Goal: Information Seeking & Learning: Learn about a topic

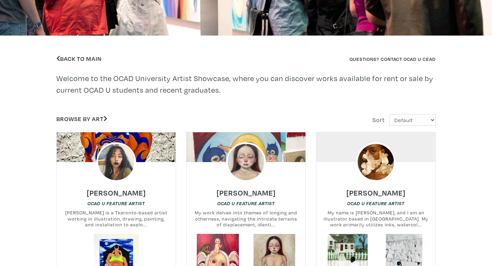
scroll to position [139, 0]
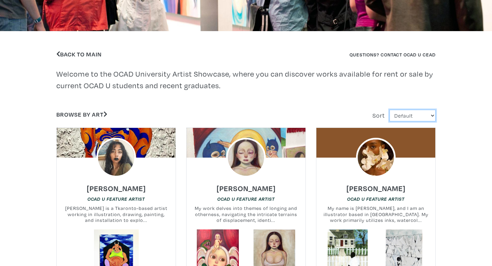
click at [406, 112] on select "Default Most Viewed Newest A-Z Z-A" at bounding box center [412, 116] width 46 height 12
click at [106, 114] on icon at bounding box center [105, 114] width 4 height 6
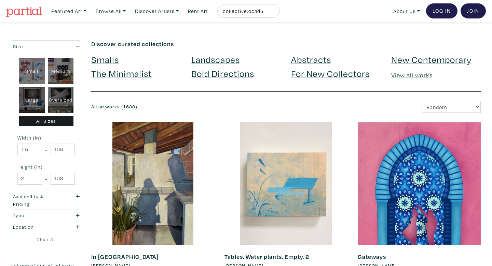
click at [319, 75] on link "For New Collectors" at bounding box center [330, 73] width 79 height 12
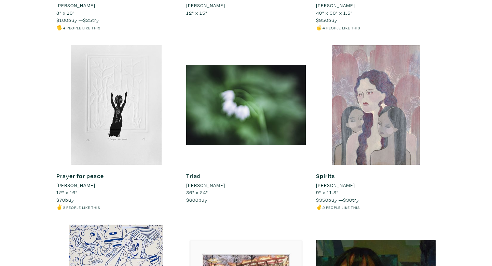
scroll to position [1151, 0]
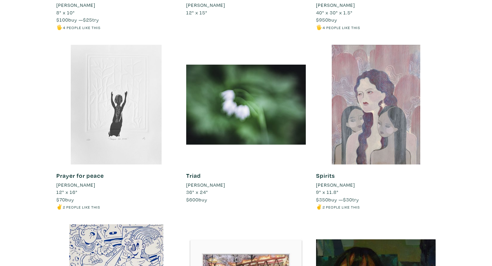
click at [129, 112] on div at bounding box center [116, 105] width 120 height 120
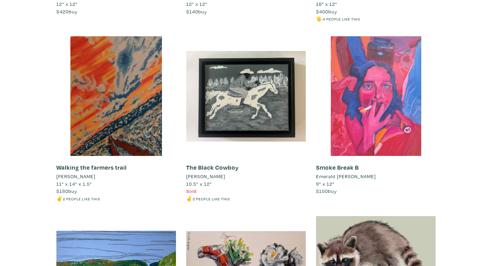
scroll to position [5448, 0]
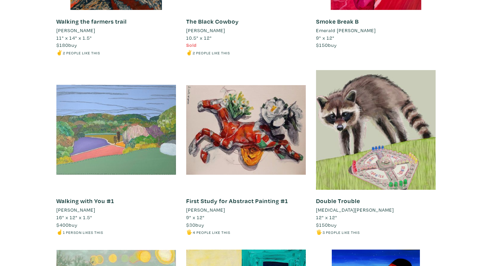
click at [153, 137] on div at bounding box center [116, 130] width 120 height 120
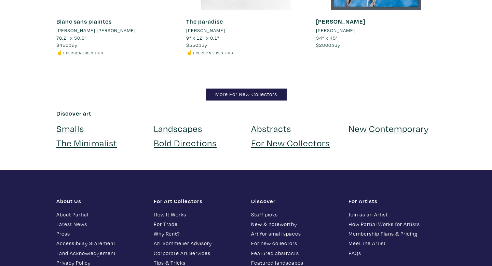
scroll to position [6698, 0]
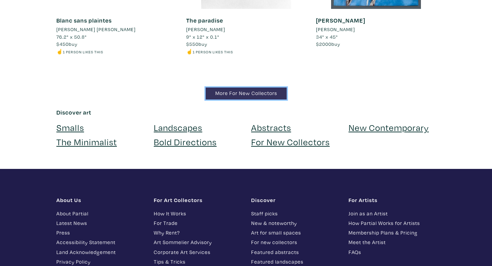
click at [284, 87] on link "More For New Collectors" at bounding box center [246, 93] width 81 height 12
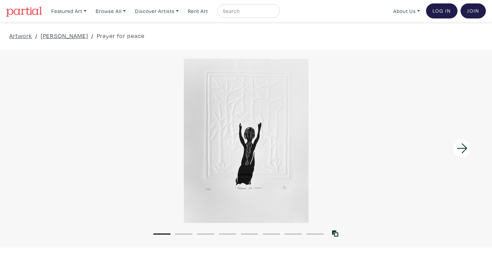
click at [233, 173] on div at bounding box center [246, 141] width 492 height 164
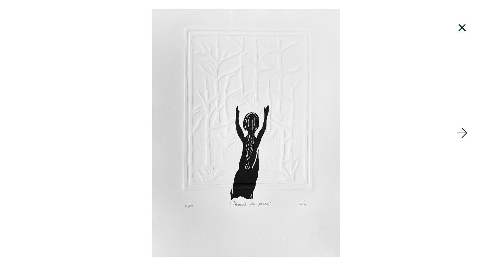
click at [264, 144] on div at bounding box center [246, 132] width 492 height 247
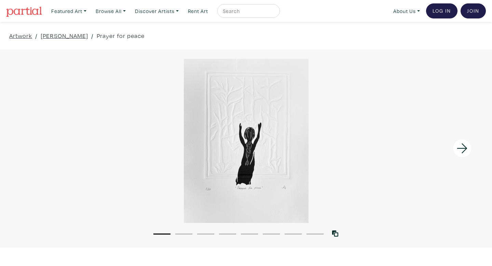
click at [190, 232] on li "2" at bounding box center [183, 233] width 17 height 7
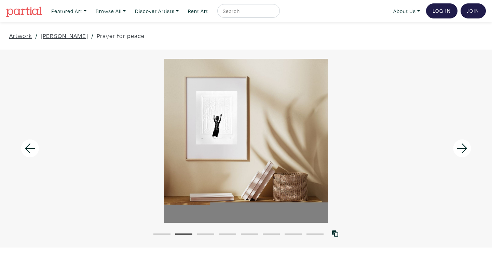
click at [204, 232] on li "3" at bounding box center [205, 233] width 17 height 7
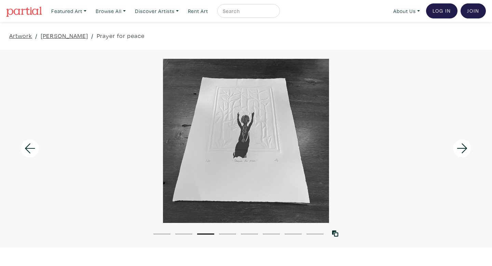
click at [223, 229] on div "1 2 3 4 5 6 7 8" at bounding box center [246, 230] width 492 height 15
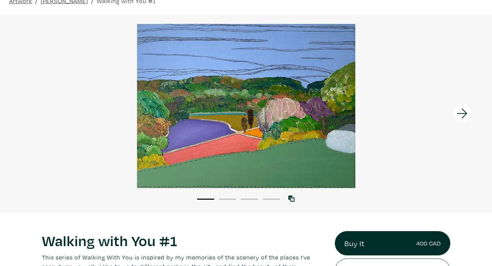
scroll to position [30, 0]
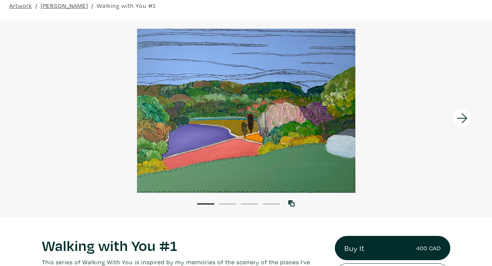
click at [466, 119] on icon at bounding box center [461, 118] width 23 height 18
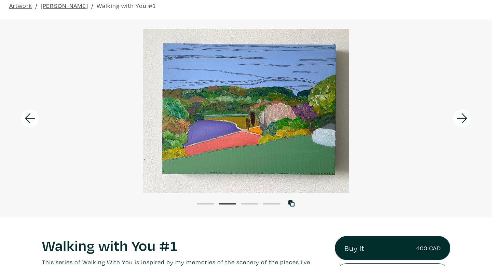
click at [466, 119] on icon at bounding box center [461, 118] width 23 height 18
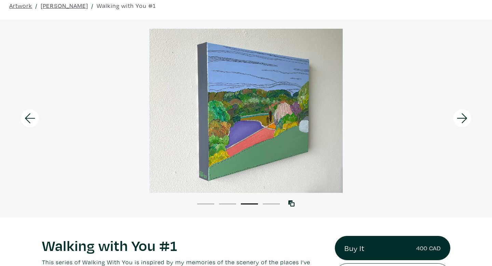
click at [466, 119] on icon at bounding box center [461, 118] width 23 height 18
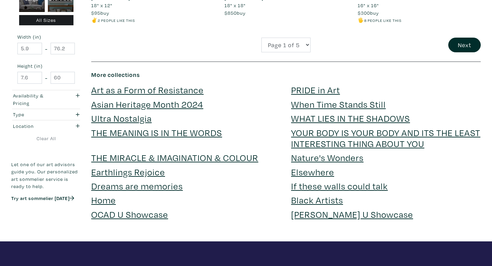
scroll to position [1382, 0]
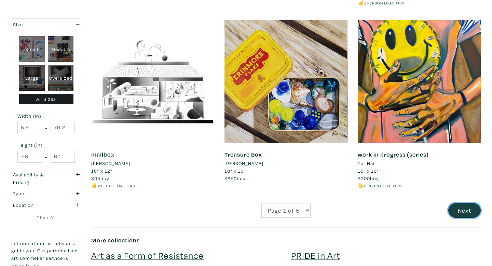
click at [458, 211] on button "Next" at bounding box center [464, 210] width 32 height 15
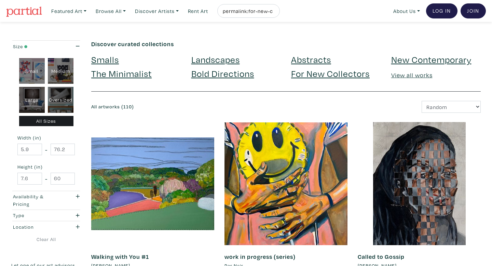
drag, startPoint x: 218, startPoint y: 61, endPoint x: 231, endPoint y: 65, distance: 13.8
click at [218, 61] on link "Landscapes" at bounding box center [215, 59] width 48 height 12
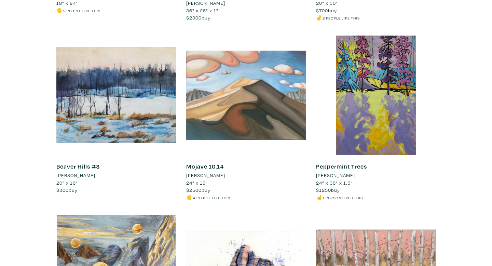
scroll to position [1528, 0]
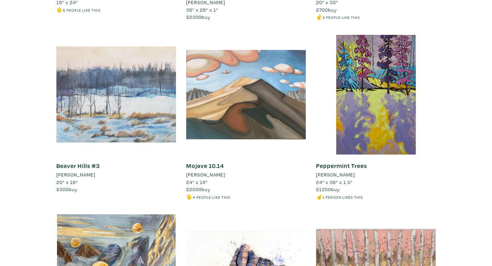
click at [161, 124] on div at bounding box center [116, 95] width 120 height 120
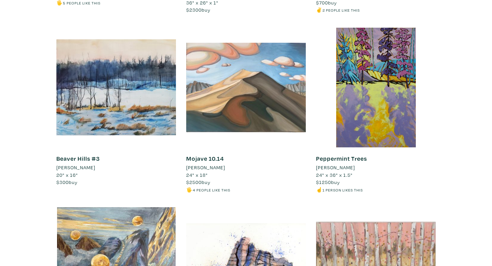
scroll to position [1536, 0]
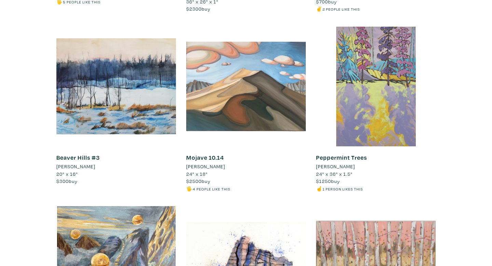
click at [405, 124] on div at bounding box center [376, 87] width 120 height 120
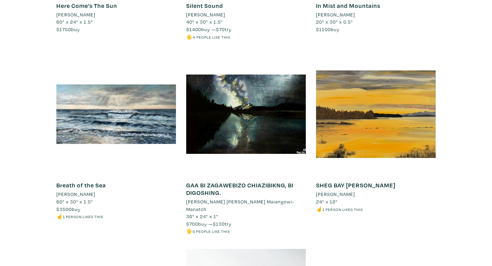
scroll to position [2077, 0]
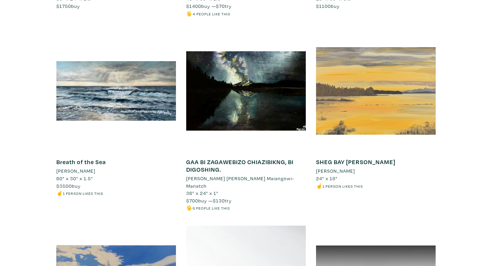
click at [410, 122] on div at bounding box center [376, 91] width 120 height 120
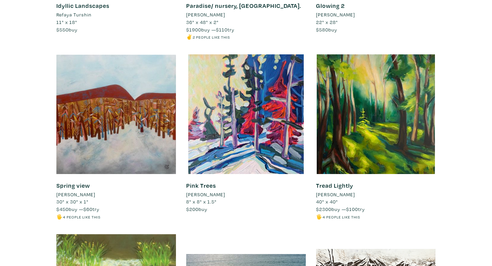
scroll to position [2974, 0]
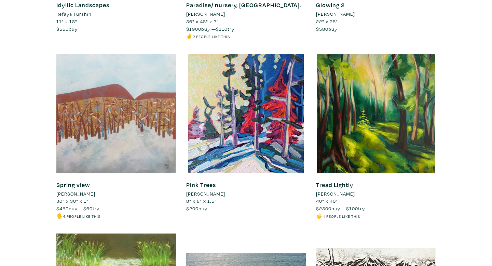
click at [136, 111] on div at bounding box center [116, 114] width 120 height 120
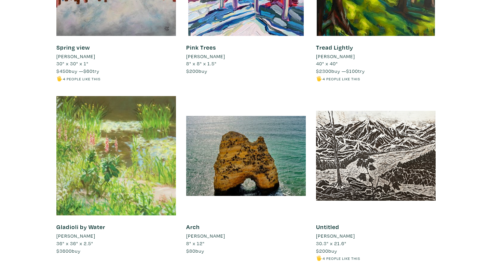
scroll to position [3138, 0]
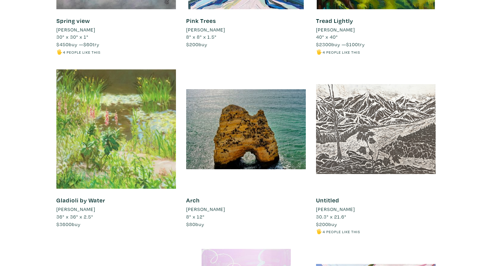
click at [421, 155] on div at bounding box center [376, 129] width 120 height 120
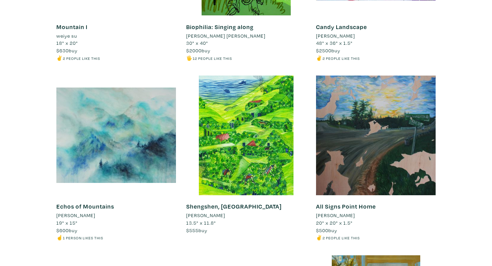
scroll to position [3491, 0]
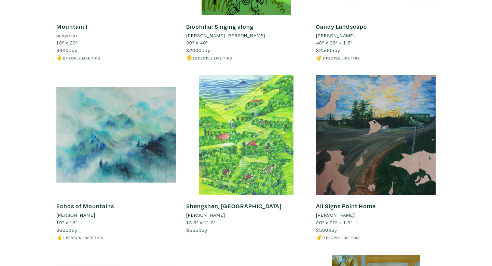
click at [276, 143] on div at bounding box center [246, 135] width 120 height 120
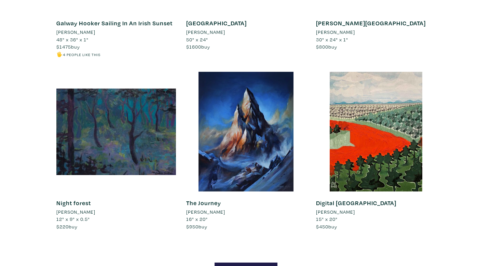
scroll to position [5855, 0]
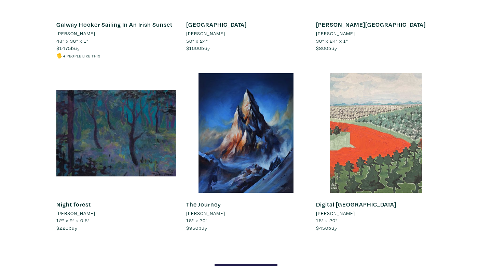
click at [376, 111] on div at bounding box center [376, 133] width 120 height 120
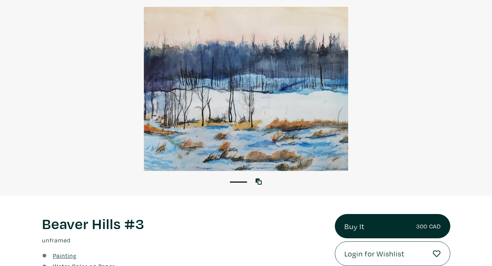
scroll to position [51, 0]
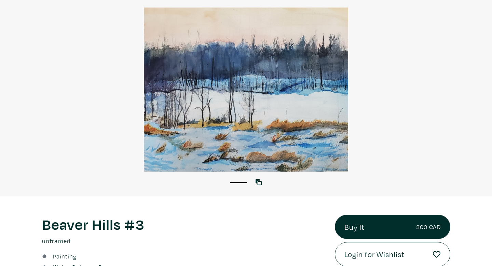
click at [302, 108] on div at bounding box center [246, 90] width 492 height 164
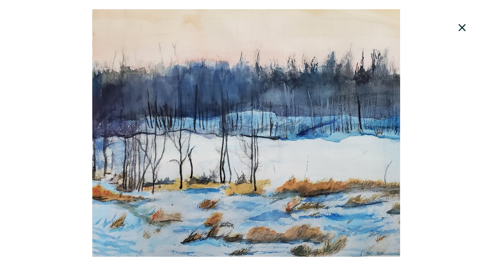
click at [408, 121] on div at bounding box center [246, 132] width 492 height 247
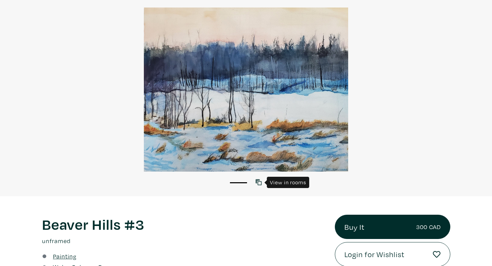
click at [258, 180] on icon at bounding box center [258, 182] width 6 height 6
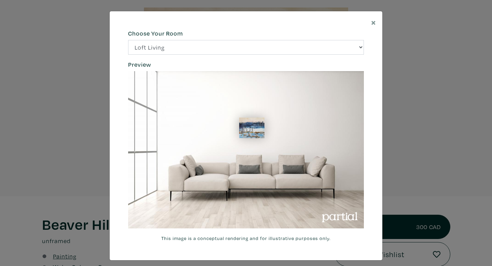
click at [439, 64] on div "× 664c6a6d6e3476504e6b79362f4172494552756f69424f306573337867644a4961614a537a457…" at bounding box center [246, 133] width 492 height 266
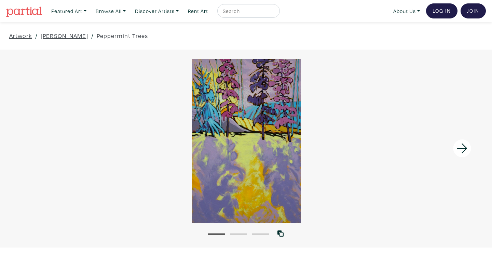
click at [288, 174] on div at bounding box center [246, 141] width 492 height 164
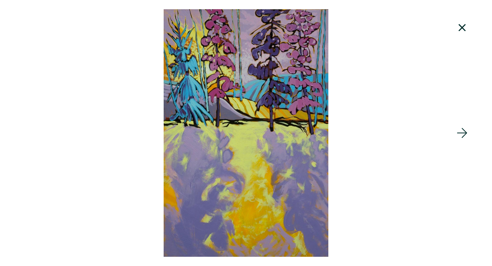
click at [456, 133] on icon at bounding box center [461, 133] width 23 height 18
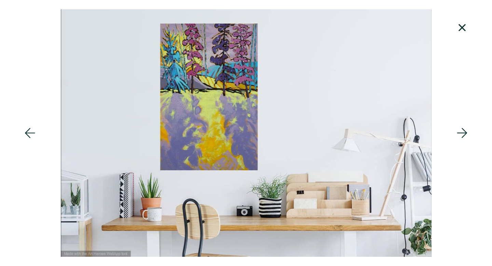
click at [461, 28] on icon at bounding box center [461, 27] width 7 height 7
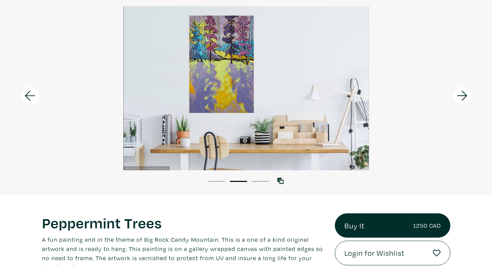
scroll to position [118, 0]
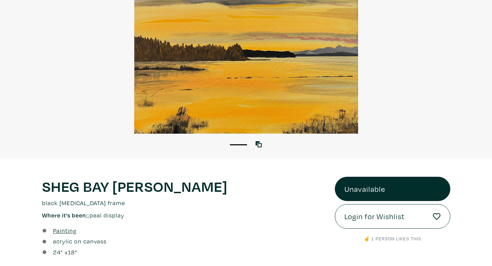
scroll to position [94, 0]
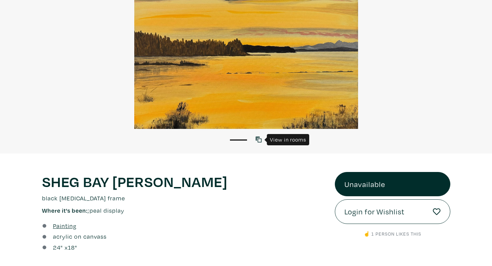
click at [260, 142] on icon at bounding box center [258, 139] width 6 height 6
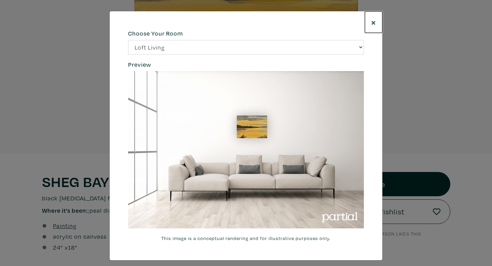
click at [371, 25] on button "×" at bounding box center [373, 22] width 17 height 22
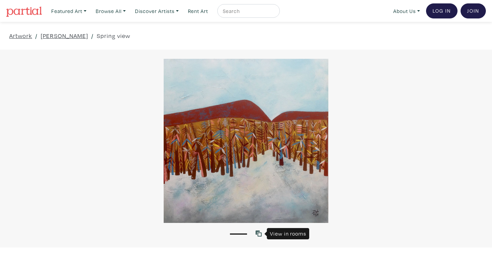
click at [257, 236] on icon at bounding box center [258, 233] width 6 height 6
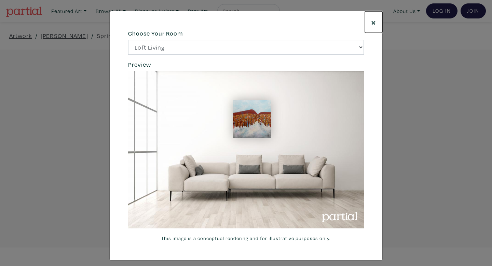
click at [375, 21] on span "×" at bounding box center [373, 22] width 5 height 12
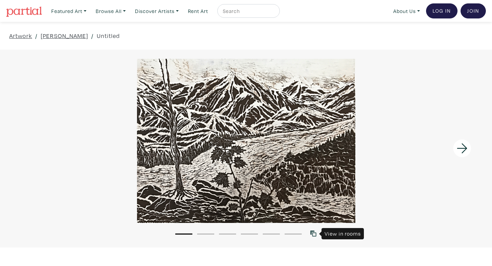
click at [314, 237] on link at bounding box center [314, 233] width 9 height 9
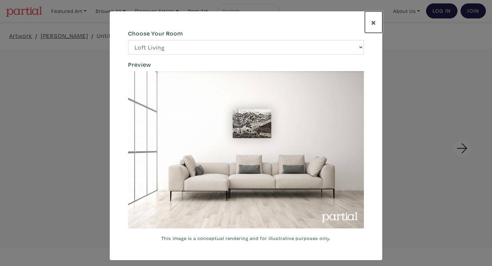
click at [372, 21] on span "×" at bounding box center [373, 22] width 5 height 12
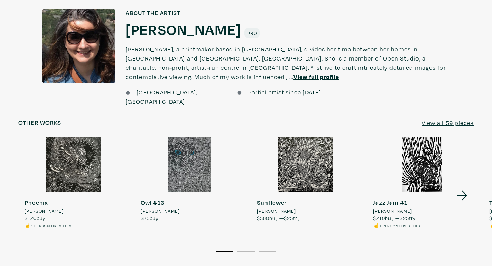
scroll to position [503, 0]
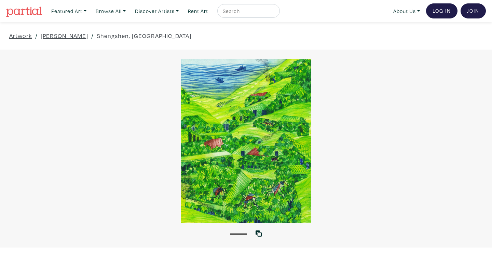
click at [232, 117] on div at bounding box center [246, 141] width 492 height 164
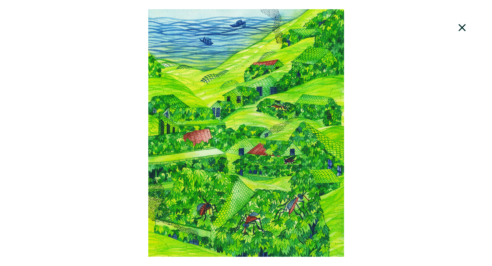
drag, startPoint x: 460, startPoint y: 30, endPoint x: 449, endPoint y: 30, distance: 11.3
click at [460, 30] on icon at bounding box center [461, 27] width 23 height 18
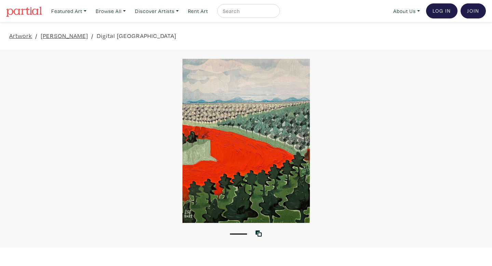
click at [260, 131] on div at bounding box center [246, 141] width 492 height 164
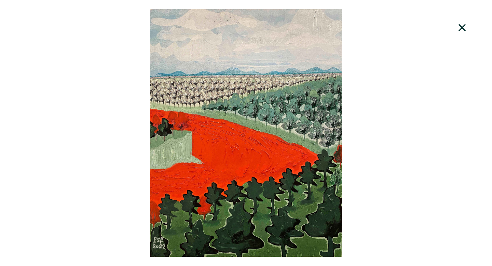
click at [461, 28] on icon at bounding box center [461, 27] width 7 height 7
